Goal: Check status

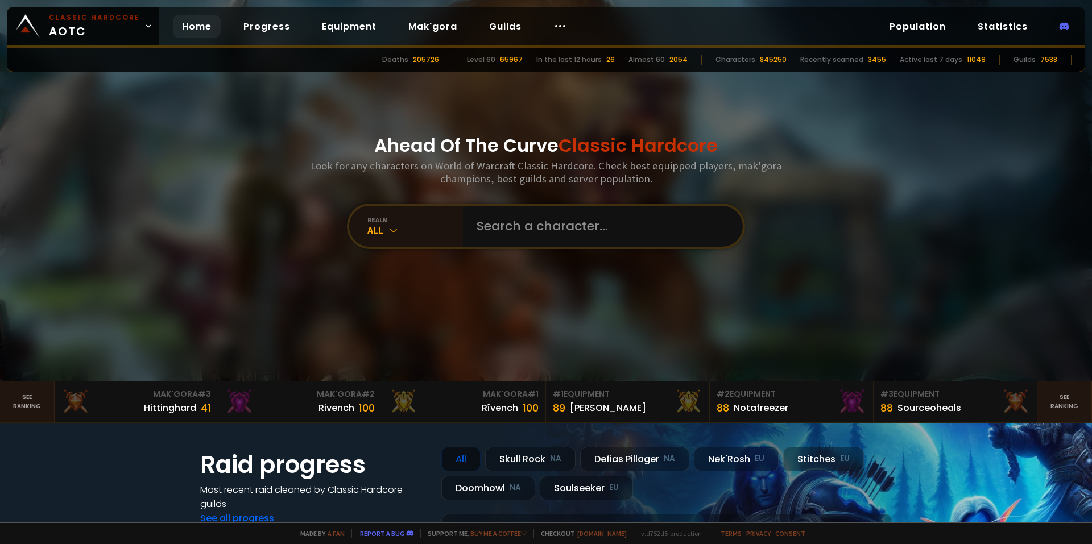
click at [598, 107] on div "Ahead Of The Curve Classic Hardcore Look for any characters on World of Warcraf…" at bounding box center [546, 190] width 685 height 381
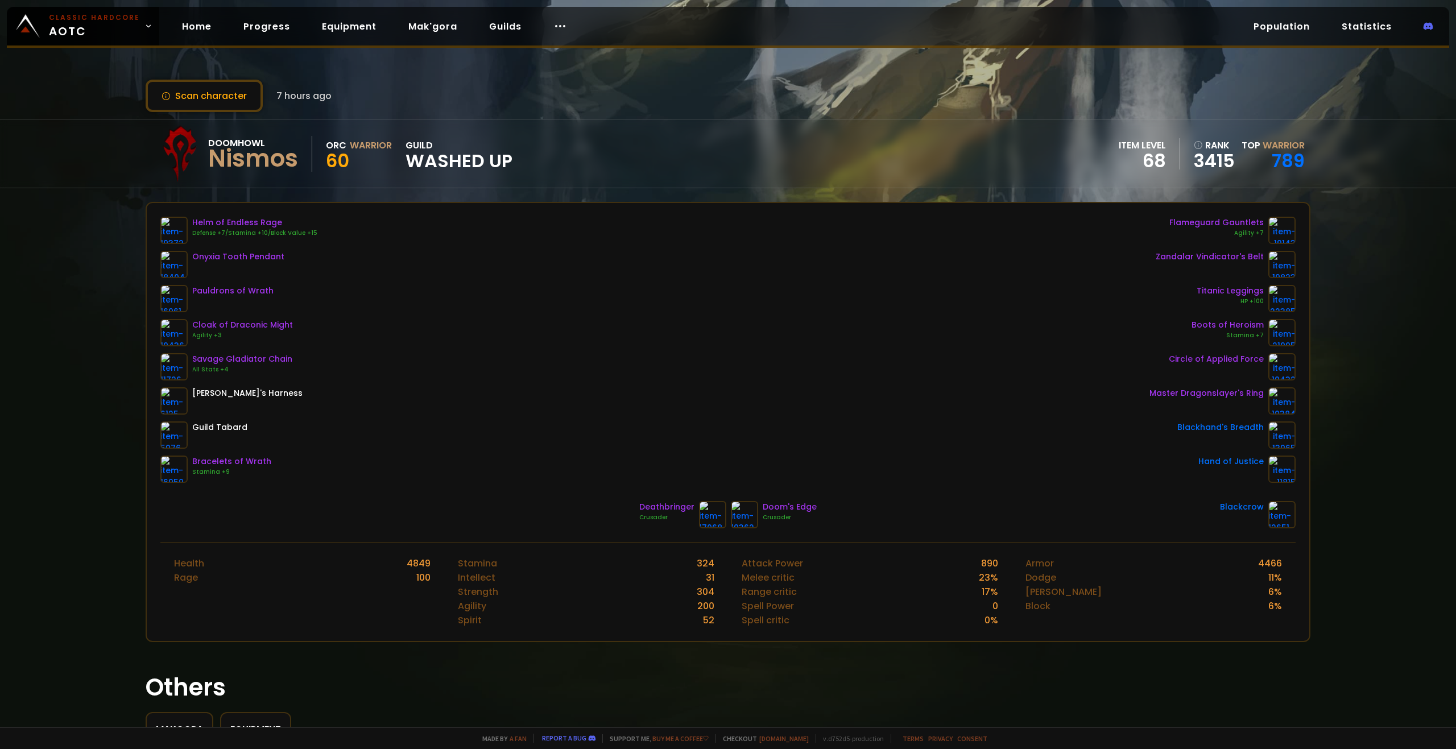
drag, startPoint x: 879, startPoint y: 111, endPoint x: 824, endPoint y: 107, distance: 55.3
click at [824, 107] on div "Scan character 7 hours ago" at bounding box center [728, 96] width 1165 height 32
